Goal: Contribute content: Add original content to the website for others to see

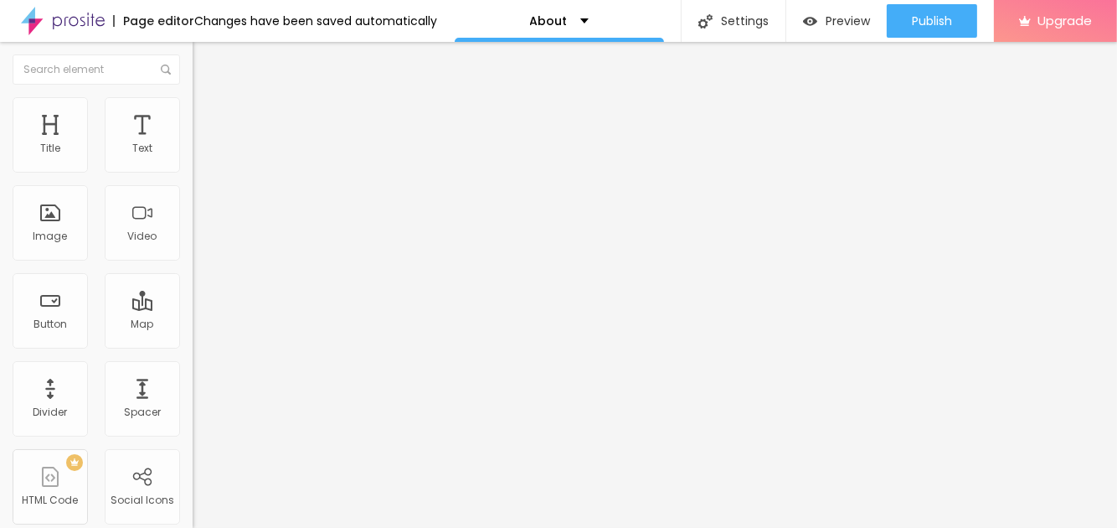
click at [193, 144] on span "Add image" at bounding box center [227, 137] width 69 height 14
click at [193, 152] on span "Boxed" at bounding box center [209, 145] width 32 height 14
click at [193, 178] on span "Full" at bounding box center [201, 171] width 17 height 14
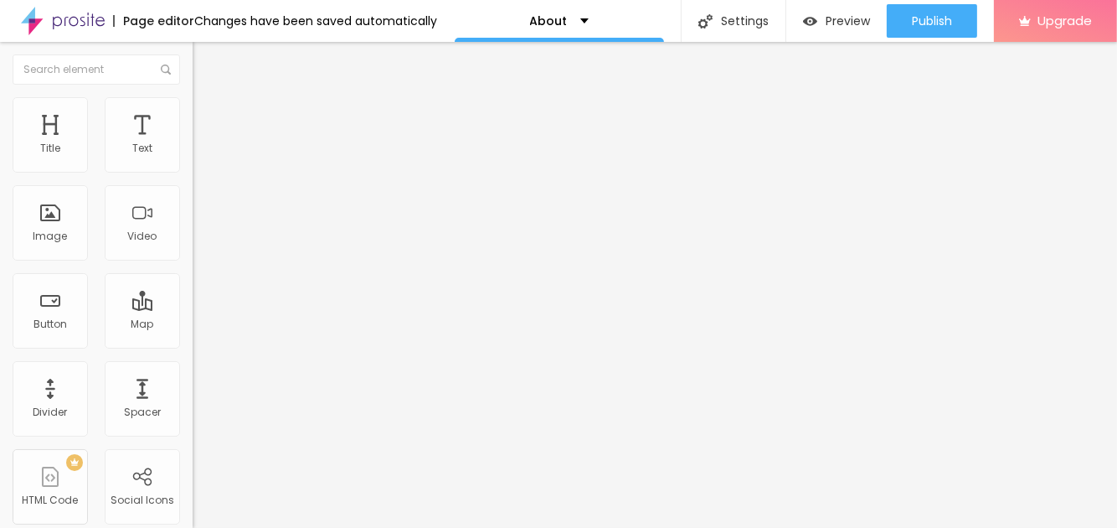
click at [193, 162] on span "Boxed" at bounding box center [209, 155] width 32 height 14
click at [193, 111] on li "Style" at bounding box center [289, 105] width 193 height 17
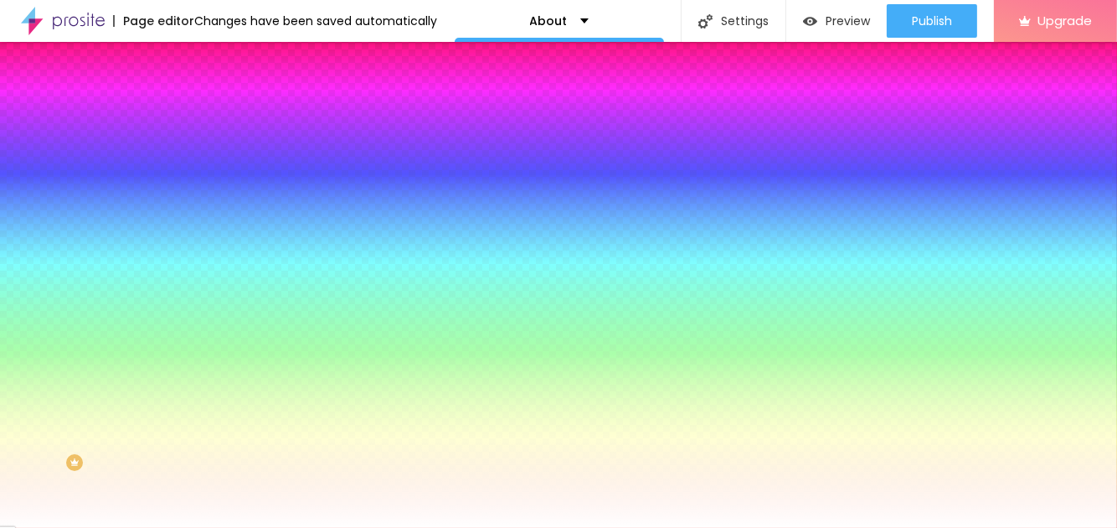
click at [208, 118] on span "Advanced" at bounding box center [235, 125] width 54 height 14
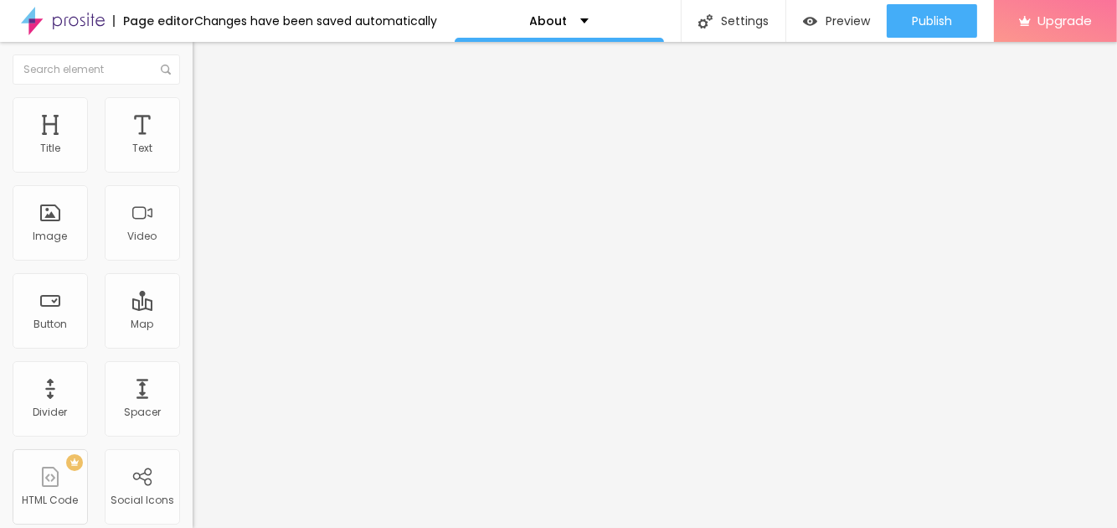
click at [193, 338] on div "Facebook" at bounding box center [289, 343] width 193 height 10
paste input "[DOMAIN_NAME][URL]"
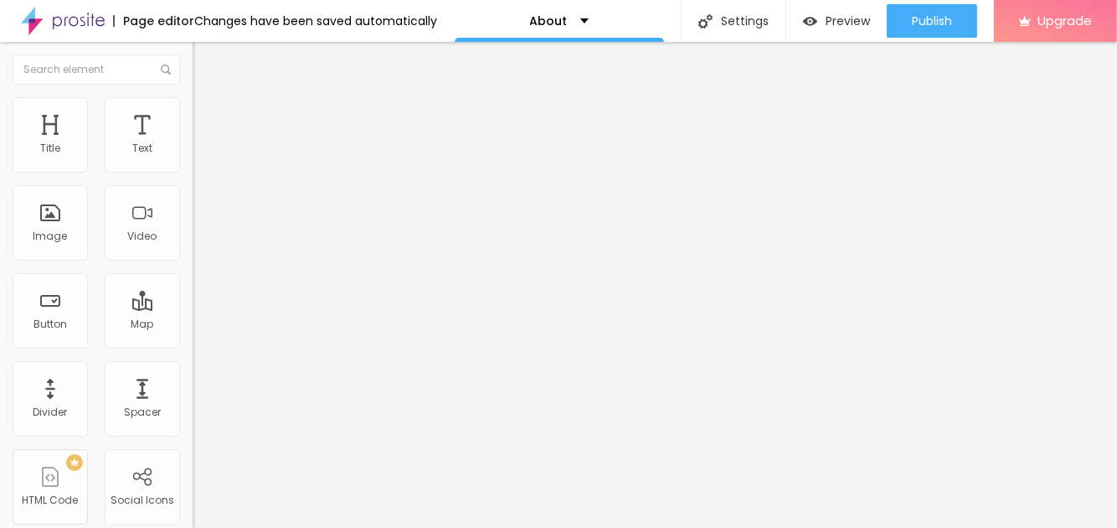
scroll to position [0, 375]
type input "[URL][DOMAIN_NAME]"
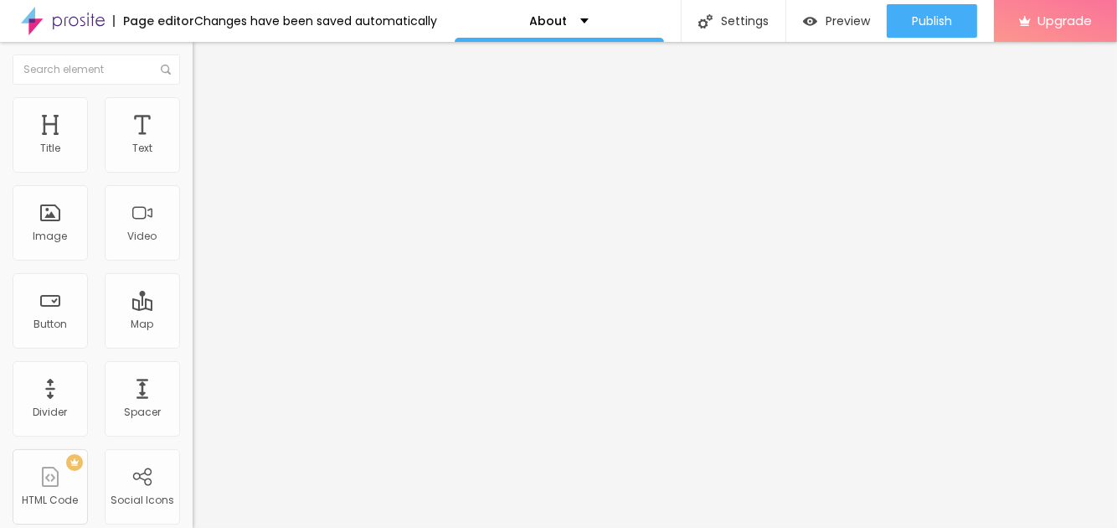
paste input "[DOMAIN_NAME][URL]"
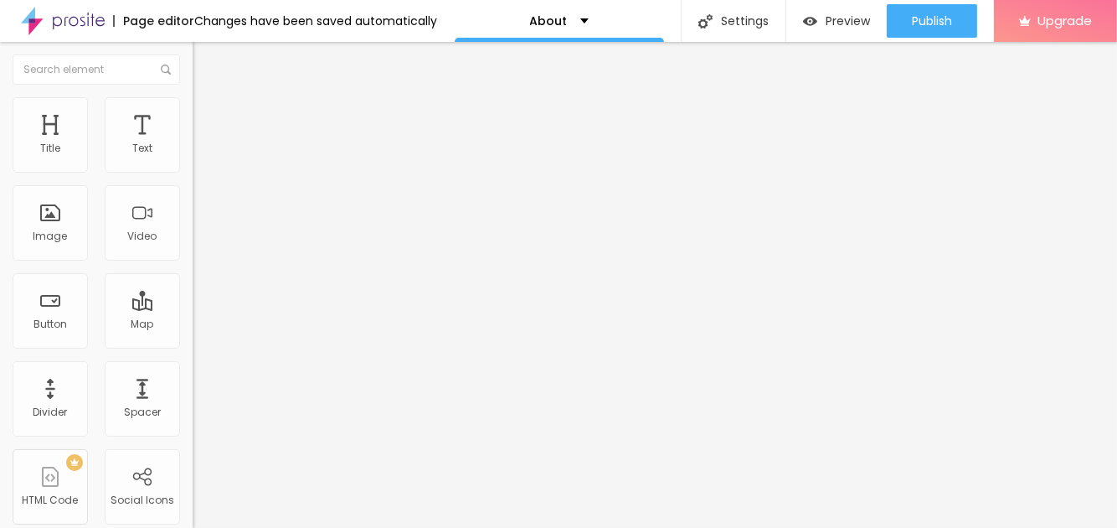
type input "[URL][DOMAIN_NAME]"
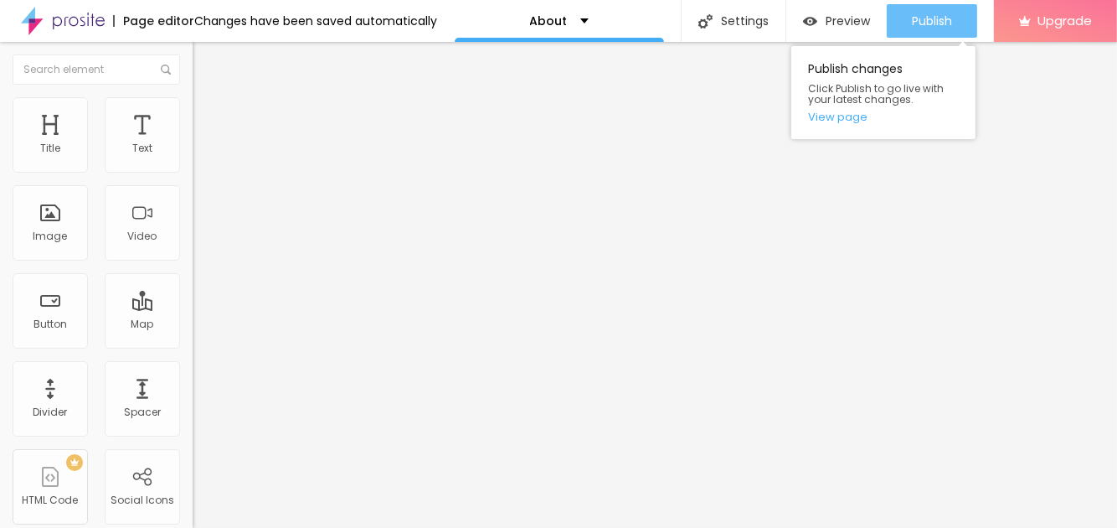
click at [925, 30] on div "Publish" at bounding box center [932, 20] width 40 height 33
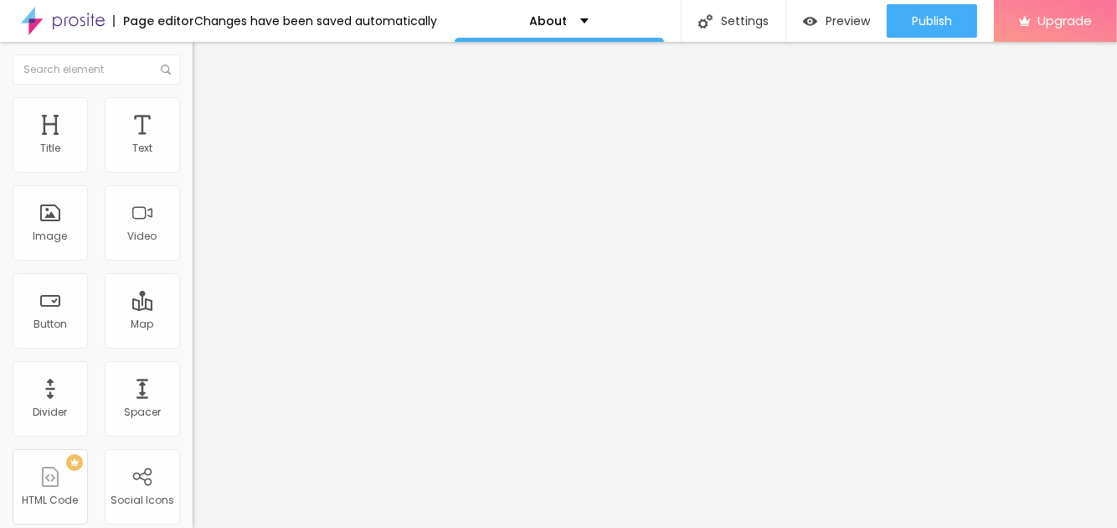
click at [205, 59] on img "button" at bounding box center [211, 60] width 13 height 13
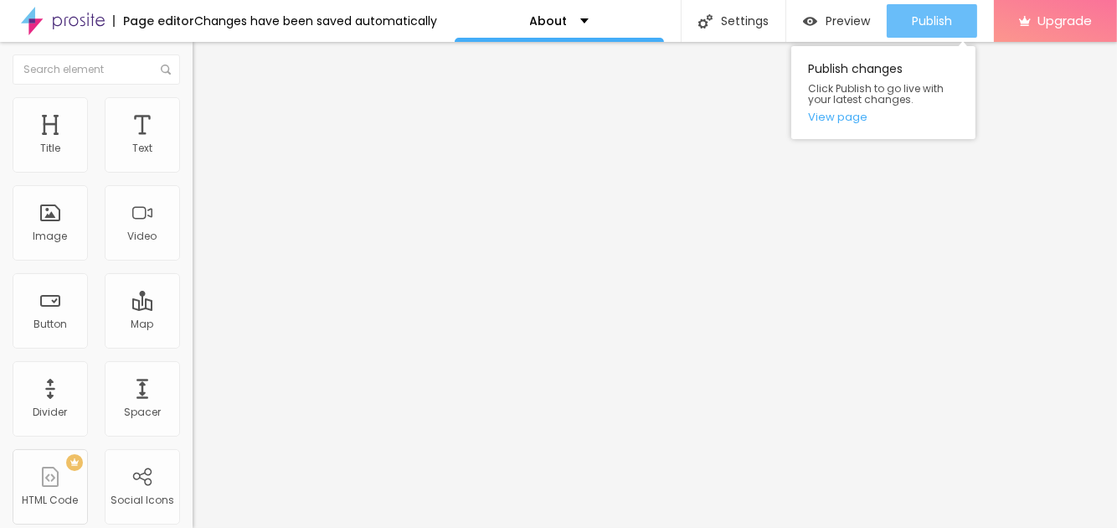
click at [938, 33] on div "Publish" at bounding box center [932, 20] width 40 height 33
